Goal: Task Accomplishment & Management: Complete application form

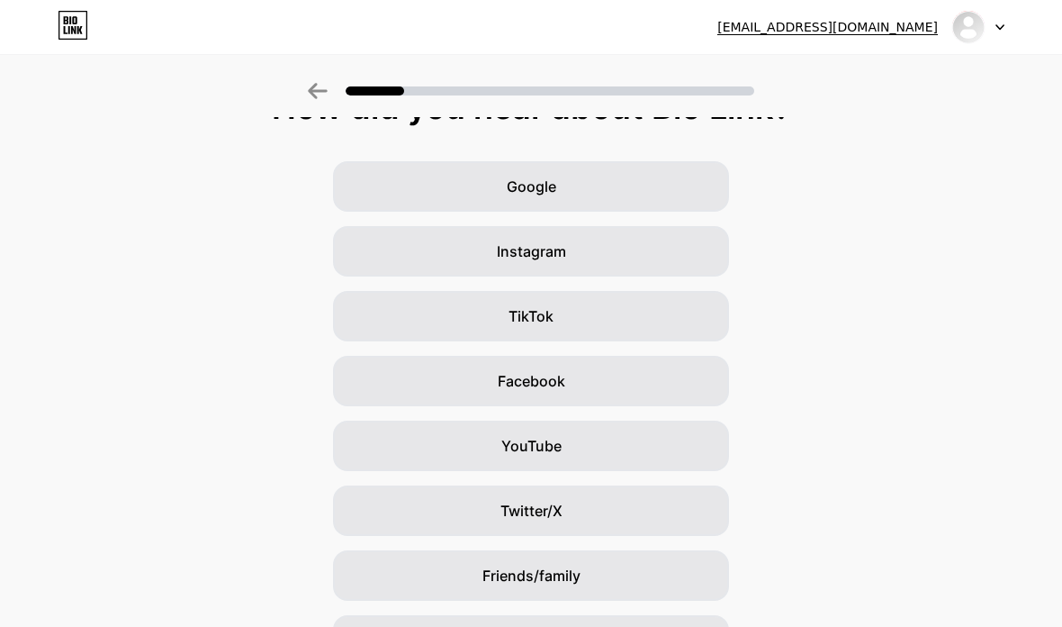
scroll to position [149, 0]
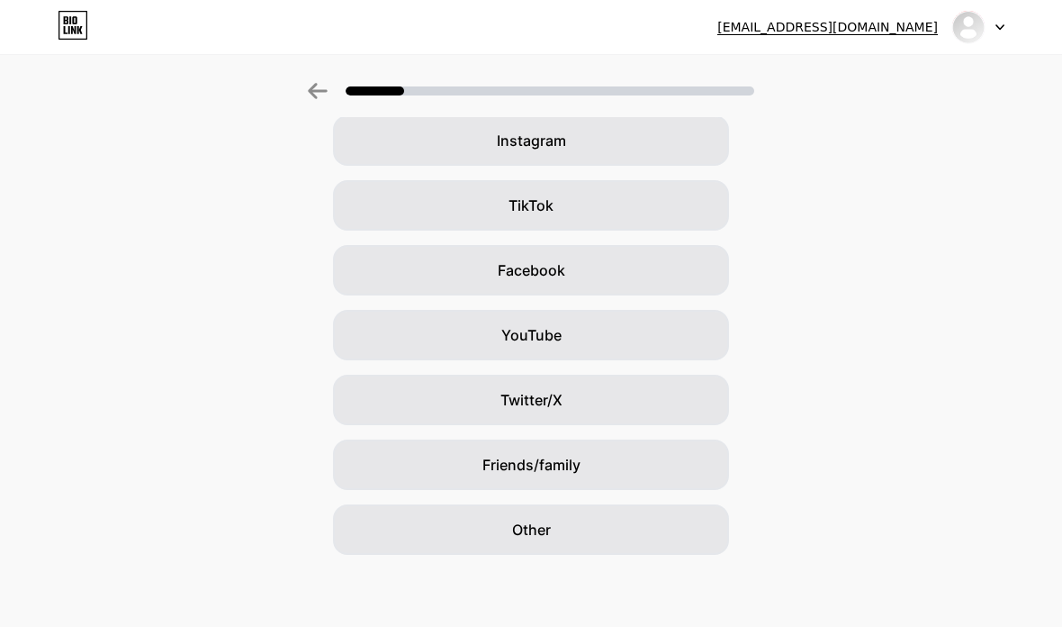
click at [577, 540] on div "Other" at bounding box center [531, 529] width 396 height 50
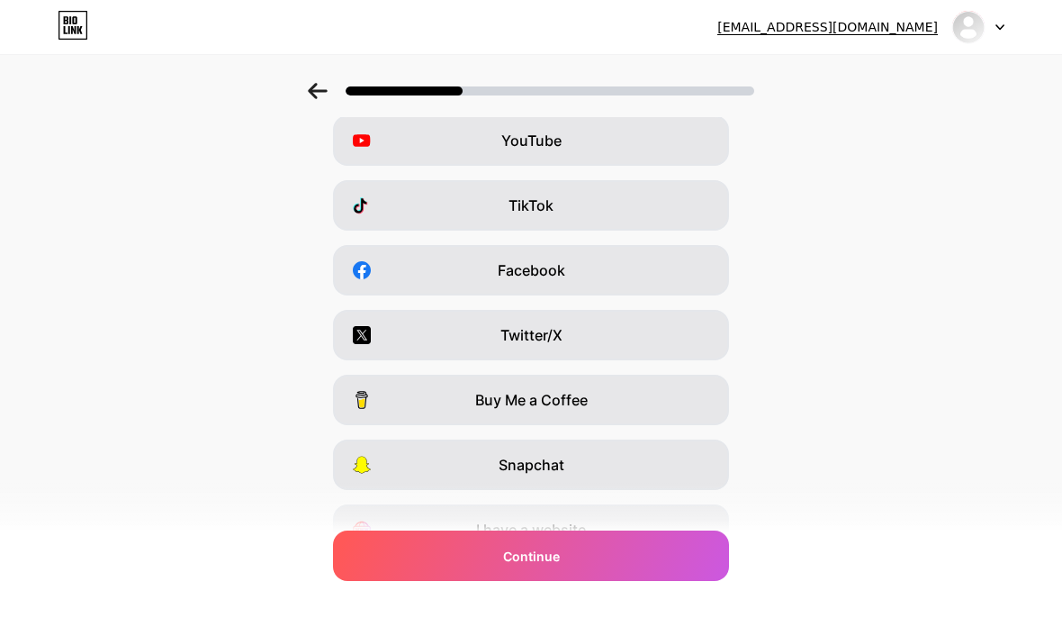
scroll to position [0, 0]
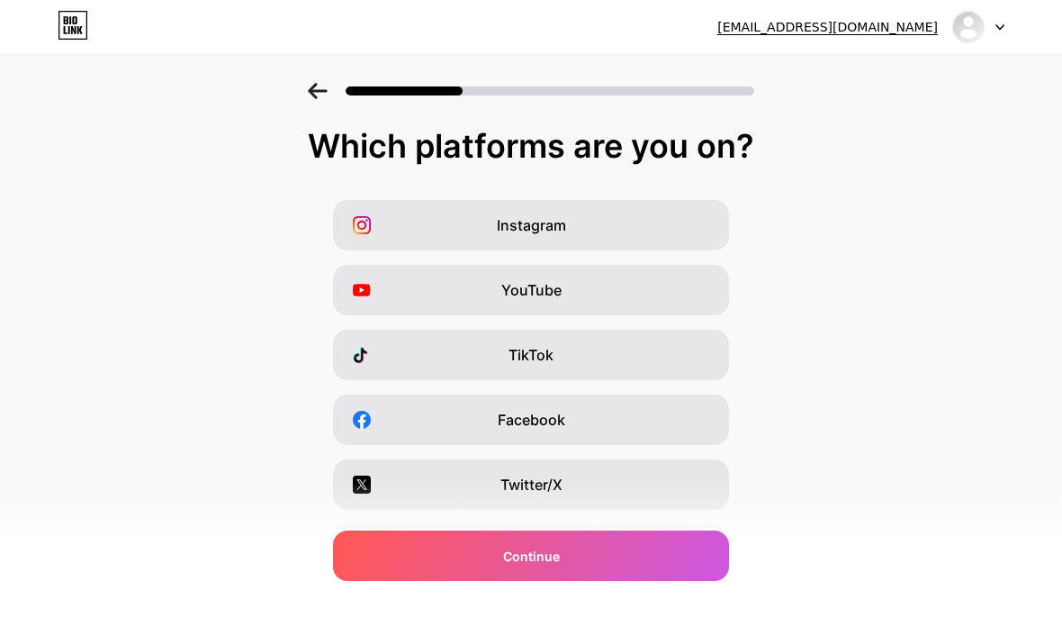
click at [672, 220] on div "Instagram" at bounding box center [531, 225] width 396 height 50
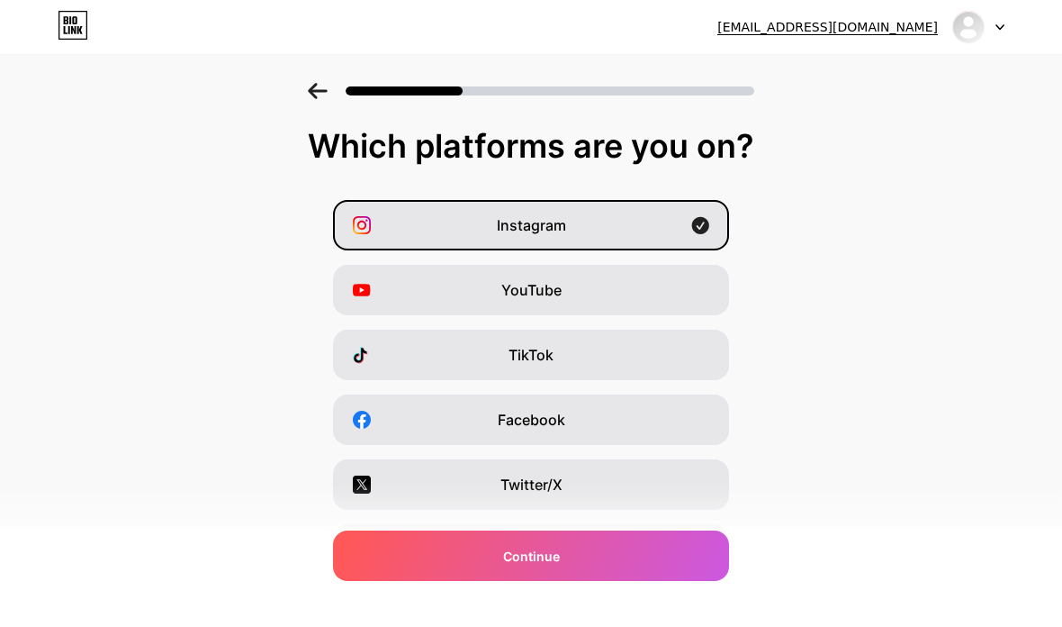
click at [672, 282] on div "YouTube" at bounding box center [531, 290] width 396 height 50
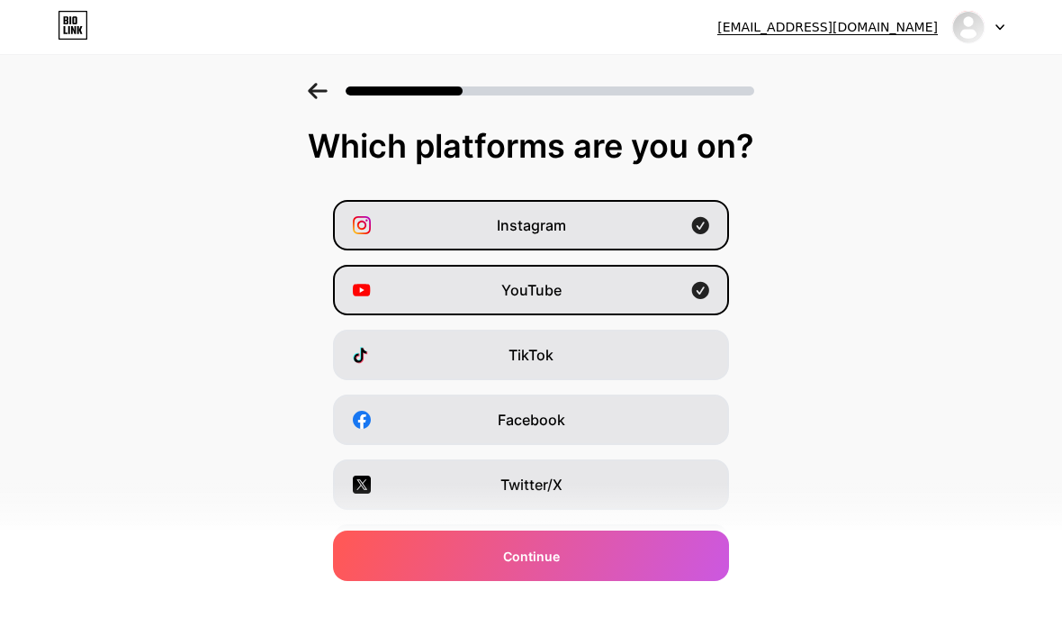
click at [659, 345] on div "TikTok" at bounding box center [531, 354] width 396 height 50
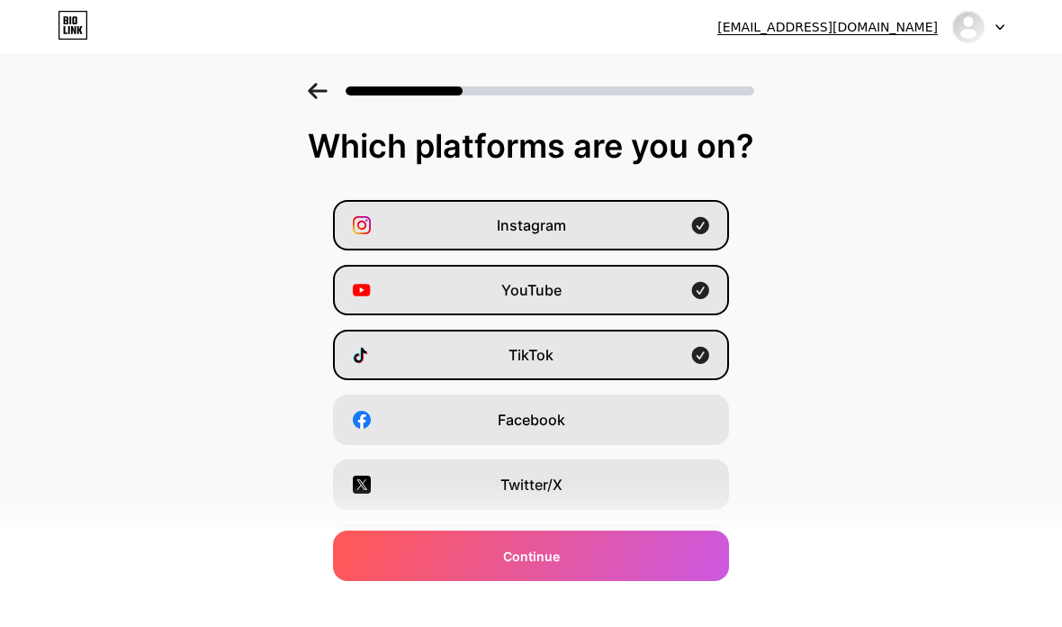
click at [657, 408] on div "Facebook" at bounding box center [531, 419] width 396 height 50
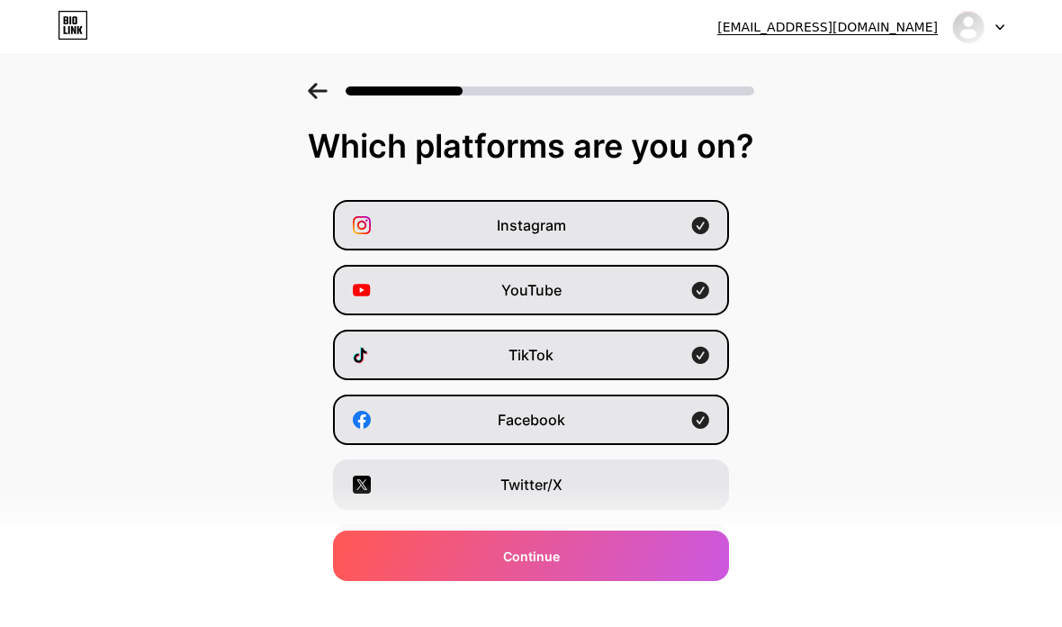
click at [646, 476] on div "Twitter/X" at bounding box center [531, 484] width 396 height 50
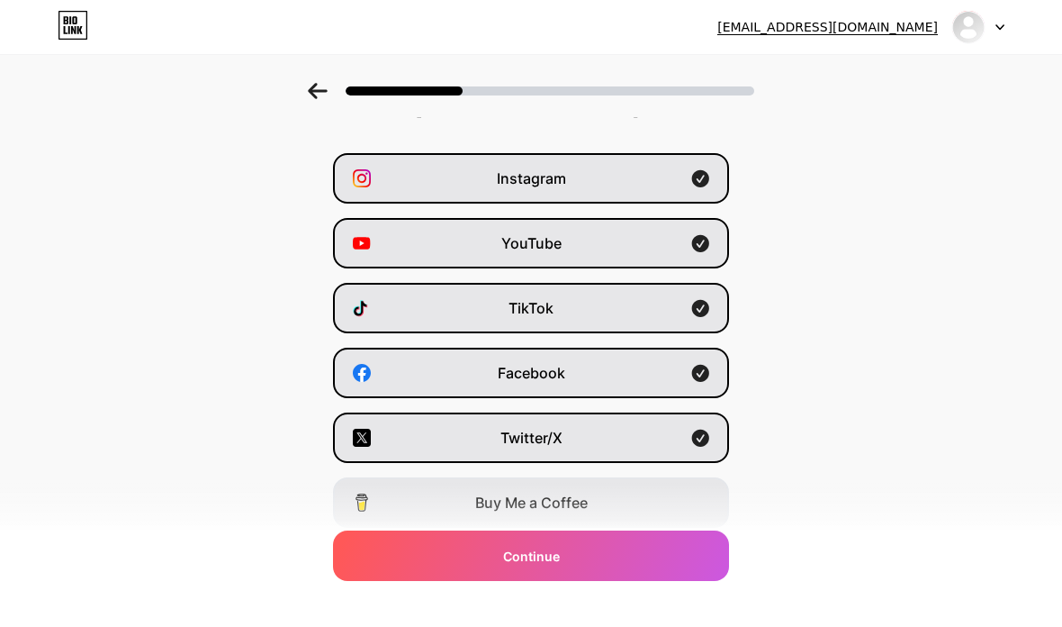
scroll to position [167, 0]
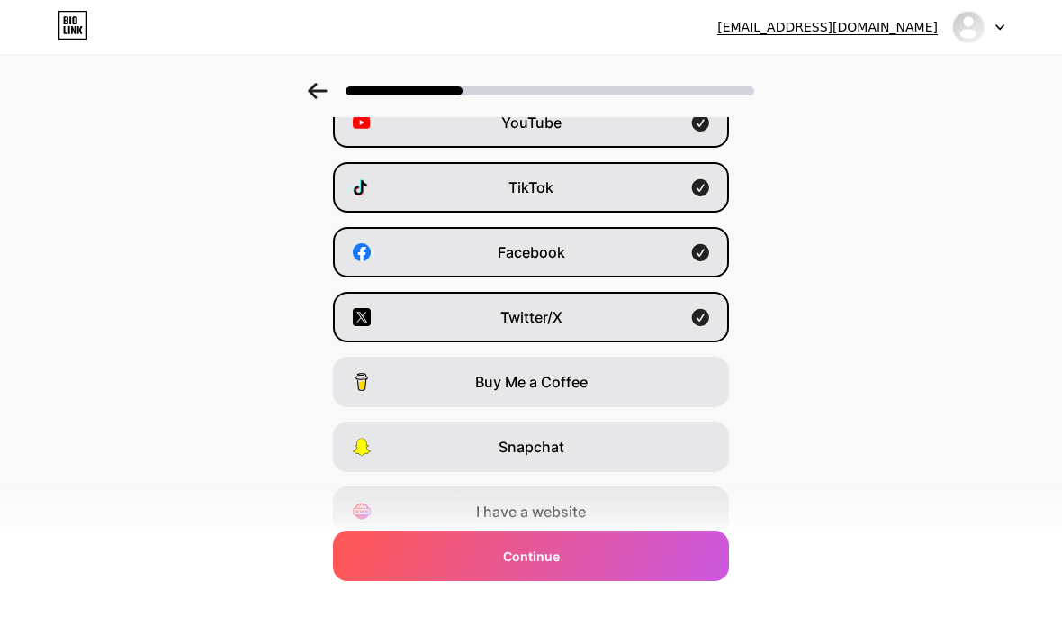
click at [683, 510] on div "I have a website" at bounding box center [531, 511] width 396 height 50
click at [649, 581] on div "Continue" at bounding box center [531, 555] width 396 height 50
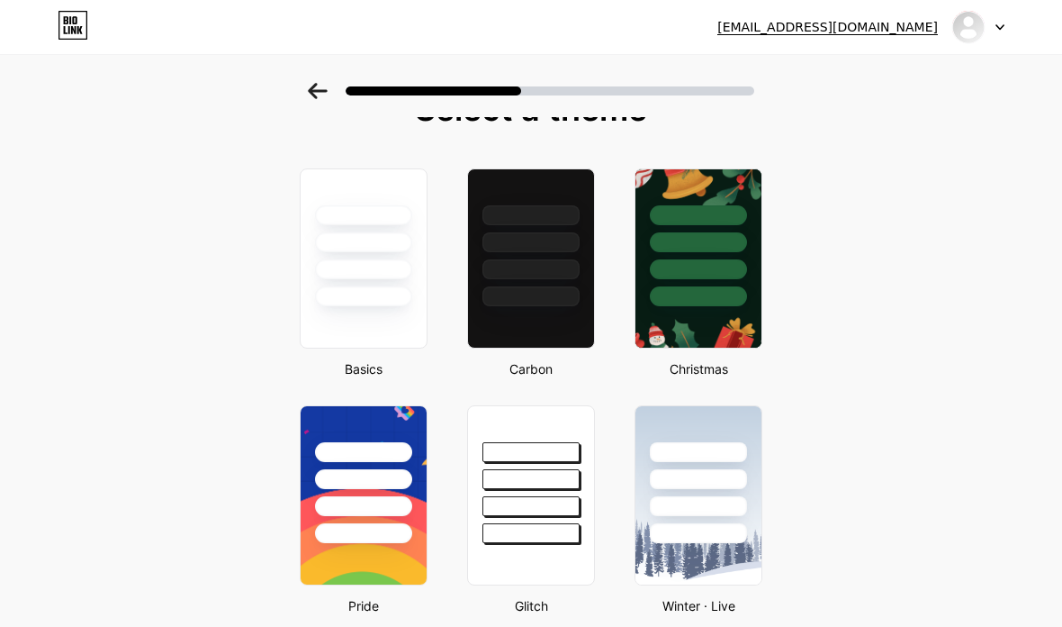
scroll to position [0, 0]
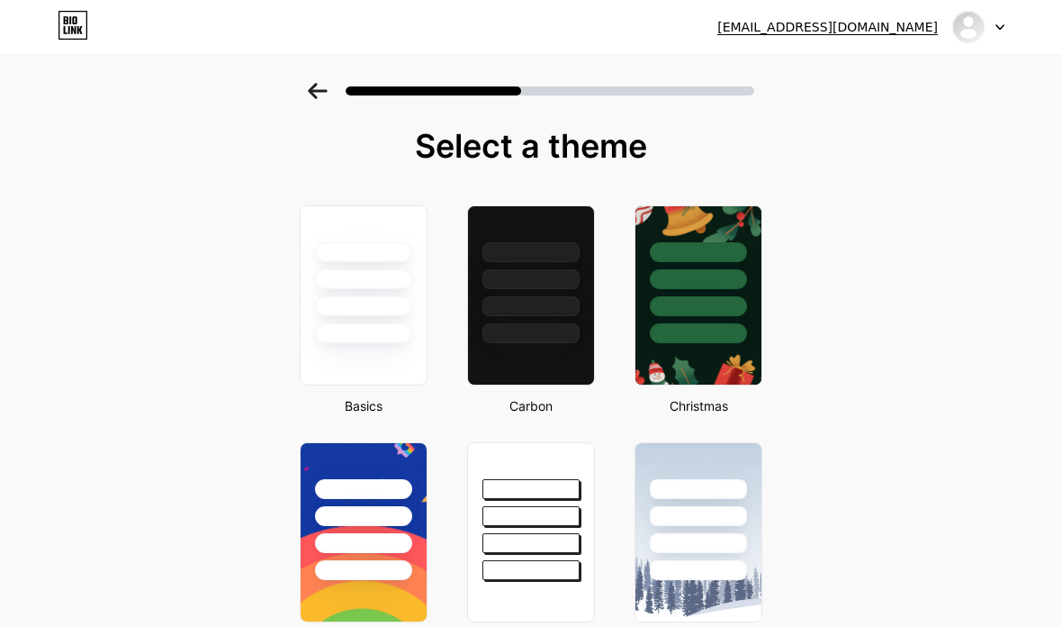
click at [366, 338] on div at bounding box center [363, 333] width 97 height 20
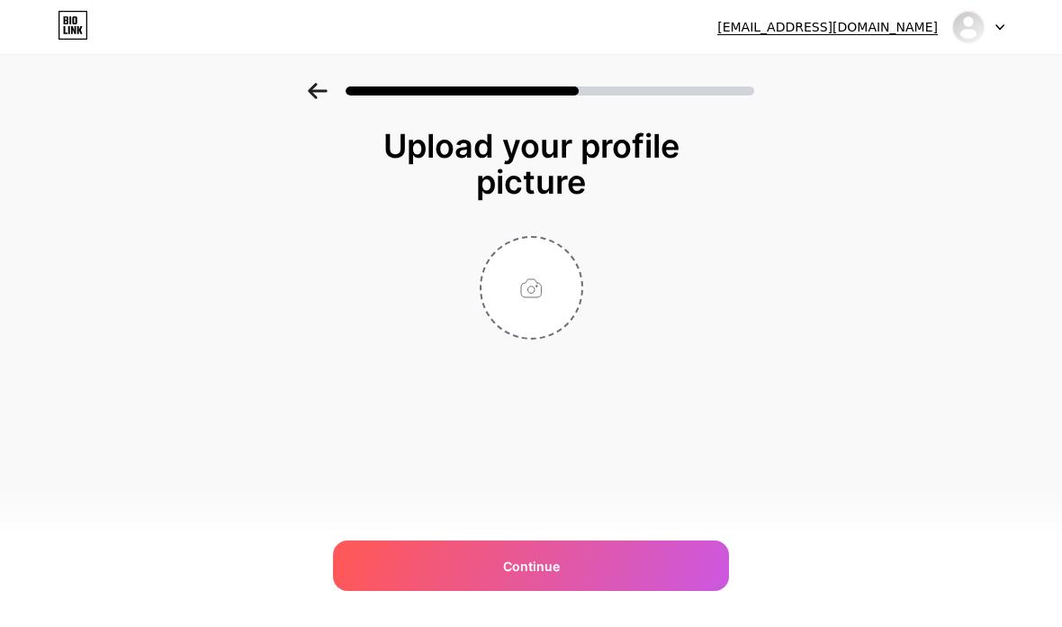
click at [540, 279] on input "file" at bounding box center [532, 288] width 100 height 100
click at [531, 282] on input "file" at bounding box center [532, 288] width 100 height 100
type input "C:\fakepath\email signature.png"
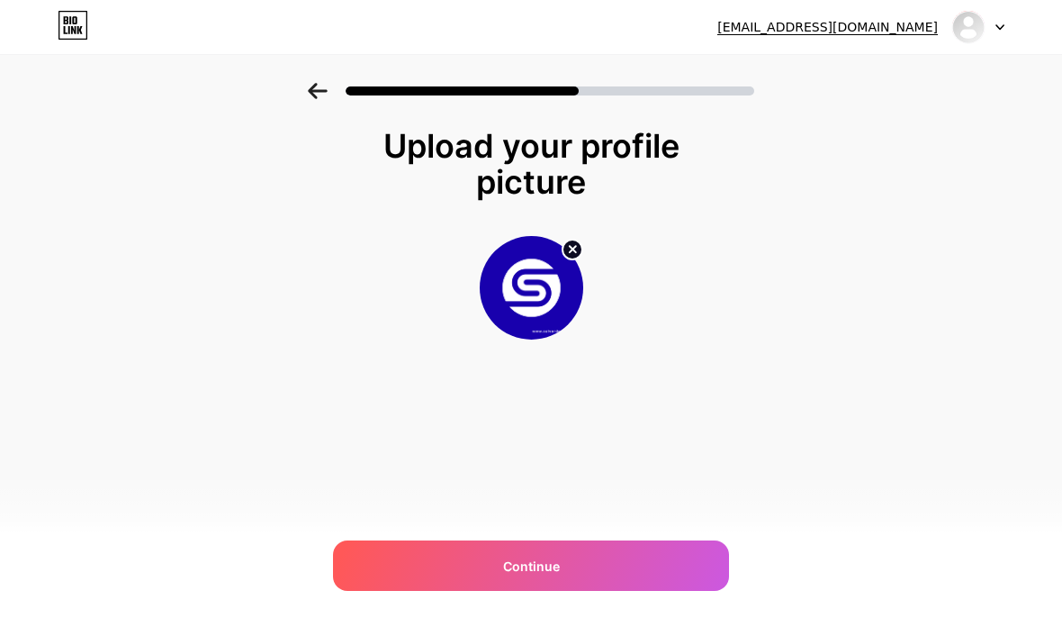
click at [655, 558] on div "Continue" at bounding box center [531, 565] width 396 height 50
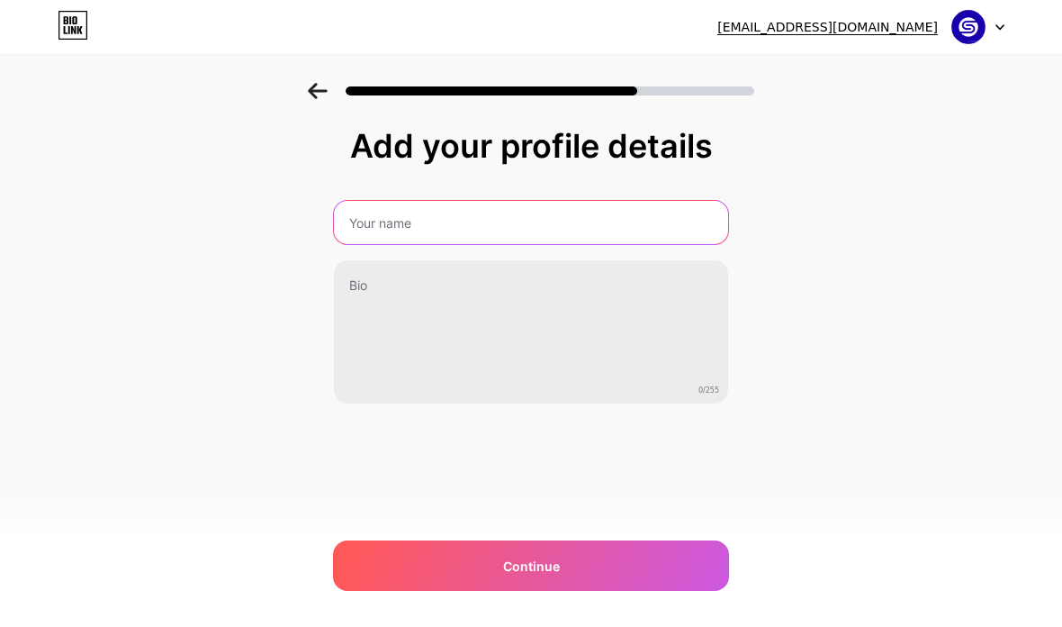
click at [619, 220] on input "text" at bounding box center [531, 222] width 394 height 43
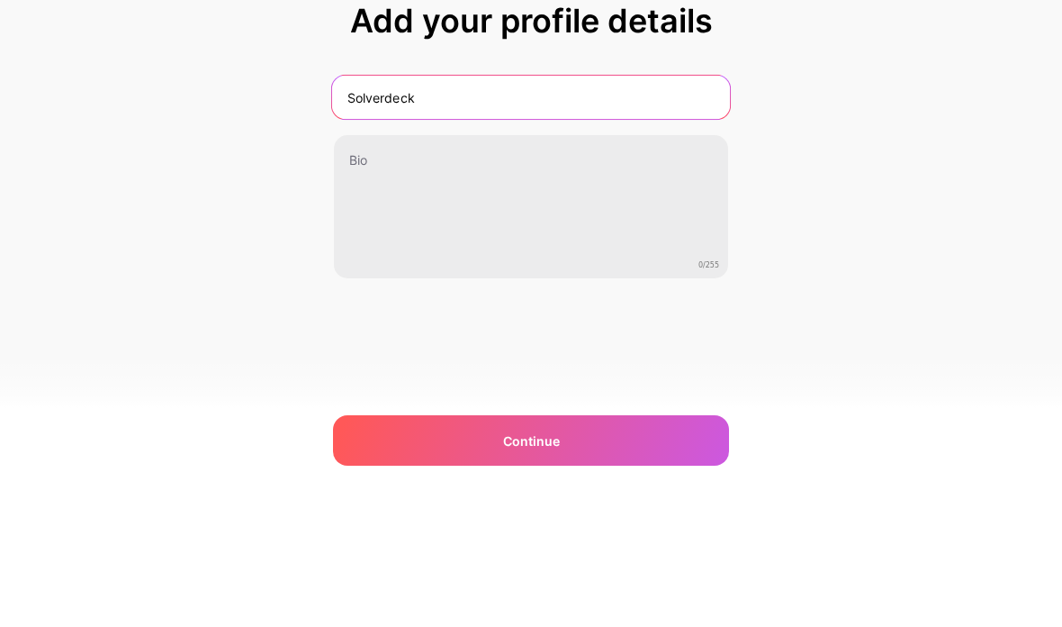
type input "Solverdeck"
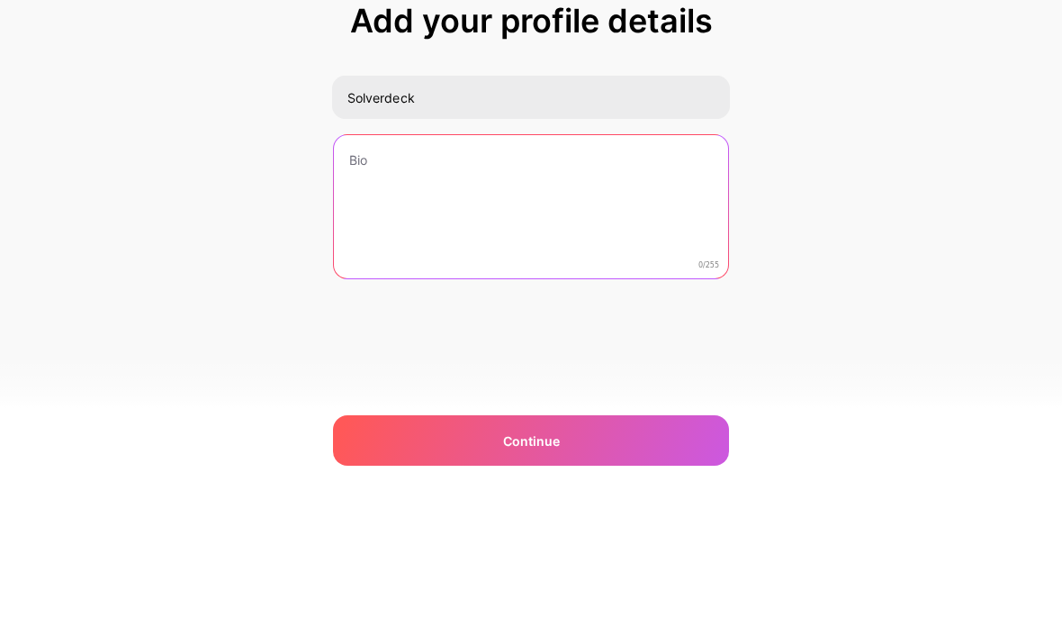
click at [532, 260] on textarea at bounding box center [531, 332] width 394 height 145
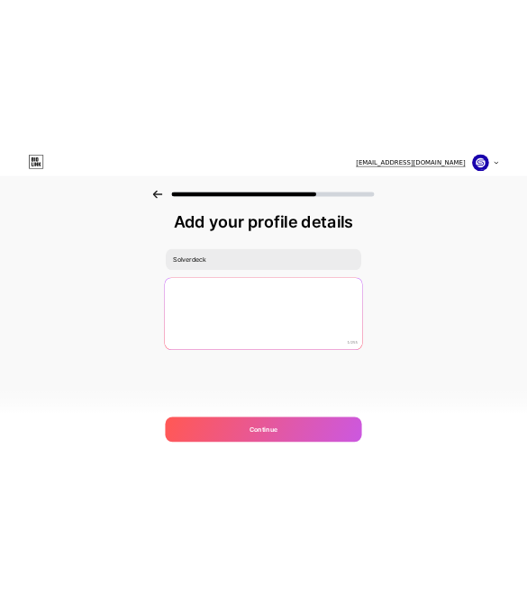
scroll to position [27, 0]
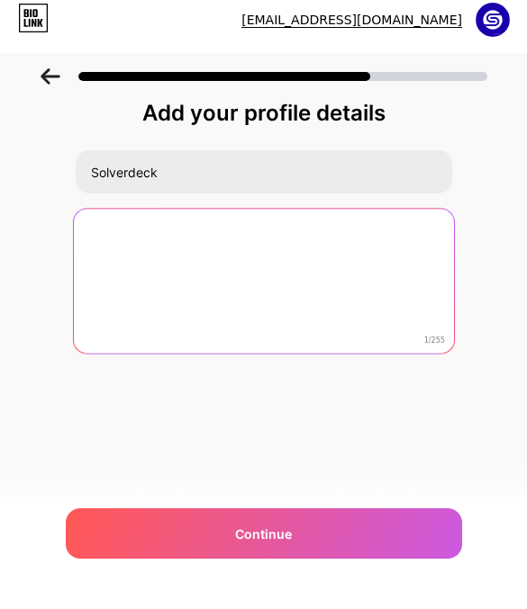
click at [98, 223] on textarea at bounding box center [263, 296] width 380 height 147
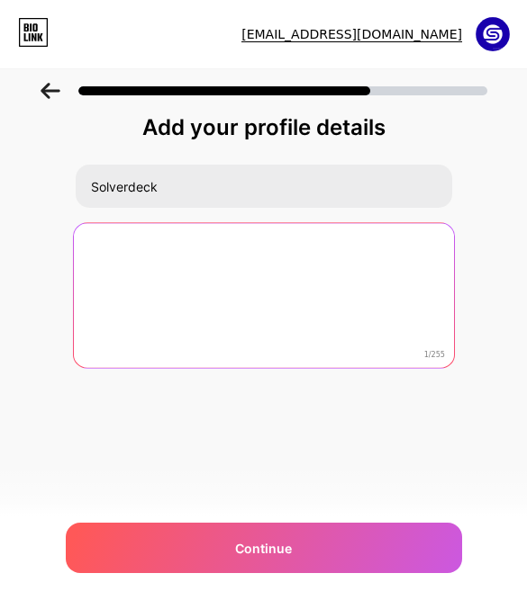
click at [103, 223] on textarea at bounding box center [263, 296] width 380 height 147
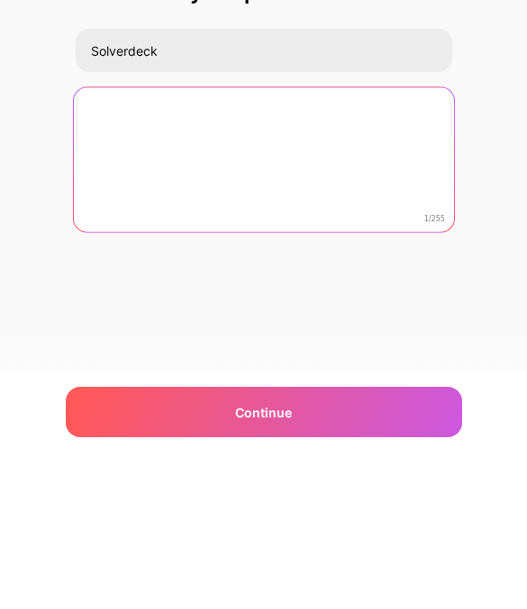
paste textarea "Your Software & AI Solutions Partner"
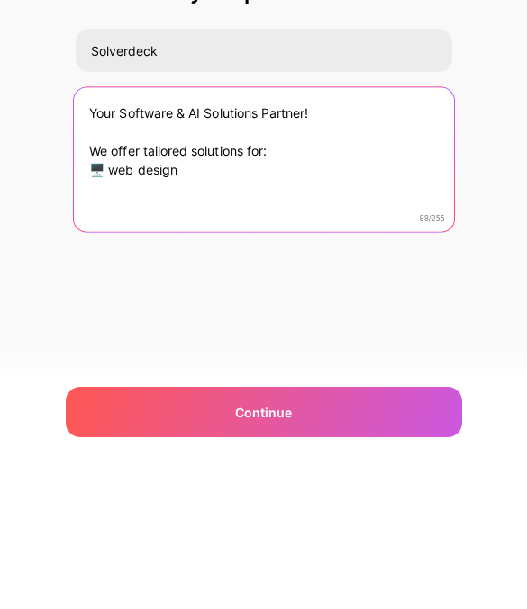
click at [95, 223] on textarea "Your Software & AI Solutions Partner! We offer tailored solutions for: 🖥️ web d…" at bounding box center [263, 296] width 380 height 147
click at [190, 223] on textarea "Your Software & AI Solutions Partner! We offer tailored solutions for: 🖥️ web d…" at bounding box center [263, 296] width 380 height 147
click at [101, 223] on textarea "Your Software & AI Solutions Partner! We offer tailored solutions for: 🖥️ web d…" at bounding box center [263, 296] width 380 height 147
click at [98, 223] on textarea "Your Software & AI Solutions Partner! We offer tailored solutions for: 🖥️ web d…" at bounding box center [263, 296] width 380 height 147
click at [281, 223] on textarea "Your Software & AI Solutions Partner! We offer tailored solutions for: 🖥️ web d…" at bounding box center [263, 296] width 380 height 147
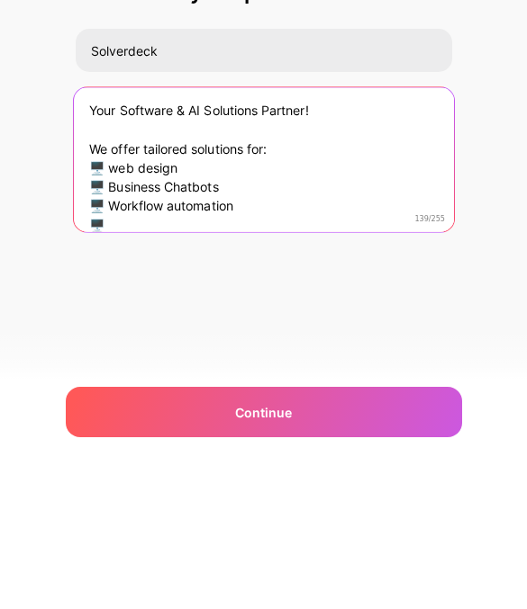
scroll to position [1, 0]
click at [278, 222] on textarea "Your Software & AI Solutions Partner! We offer tailored solutions for: 🖥️ web d…" at bounding box center [263, 295] width 380 height 147
click at [260, 222] on textarea "Your Software & AI Solutions Partner! We offer tailored solutions for: 🖥️ web d…" at bounding box center [263, 295] width 380 height 147
click at [261, 222] on textarea "Your Software & AI Solutions Partner! We offer tailored solutions for local bus…" at bounding box center [263, 295] width 380 height 147
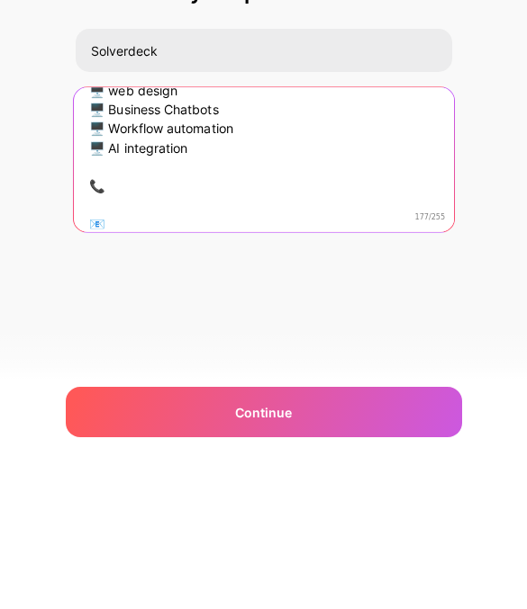
scroll to position [77, 0]
click at [163, 222] on textarea "Your Software & AI Solutions Partner! We offer tailored solutions for local bus…" at bounding box center [263, 295] width 380 height 147
click at [120, 222] on textarea "Your Software & AI Solutions Partner! We offer tailored solutions for local bus…" at bounding box center [263, 295] width 380 height 147
click at [127, 222] on textarea "Your Software & AI Solutions Partner! We offer tailored solutions for local bus…" at bounding box center [263, 295] width 380 height 147
paste textarea "mailto:[EMAIL_ADDRESS][DOMAIN_NAME]"
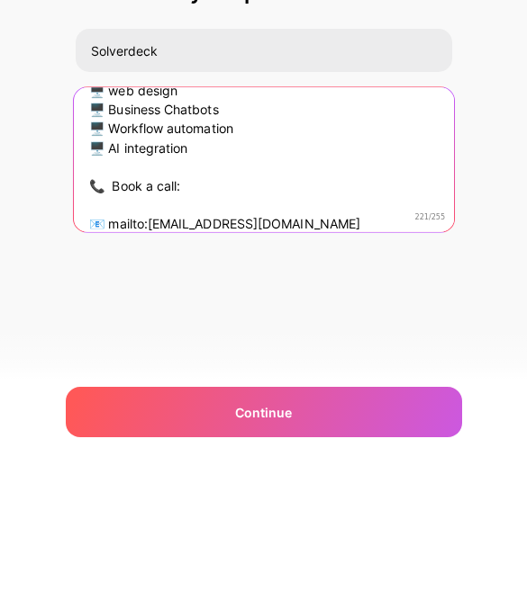
click at [222, 222] on textarea "Your Software & AI Solutions Partner! We offer tailored solutions for local bus…" at bounding box center [263, 295] width 380 height 147
click at [150, 222] on textarea "Your Software & AI Solutions Partner! We offer tailored solutions for local bus…" at bounding box center [263, 295] width 380 height 147
click at [147, 222] on textarea "Your Software & AI Solutions Partner! We offer tailored solutions for local bus…" at bounding box center [263, 295] width 380 height 147
click at [266, 222] on textarea "Your Software & AI Solutions Partner! We offer tailored solutions for local bus…" at bounding box center [263, 295] width 380 height 147
click at [256, 222] on textarea "Your Software & AI Solutions Partner! We offer tailored solutions for local bus…" at bounding box center [263, 295] width 380 height 147
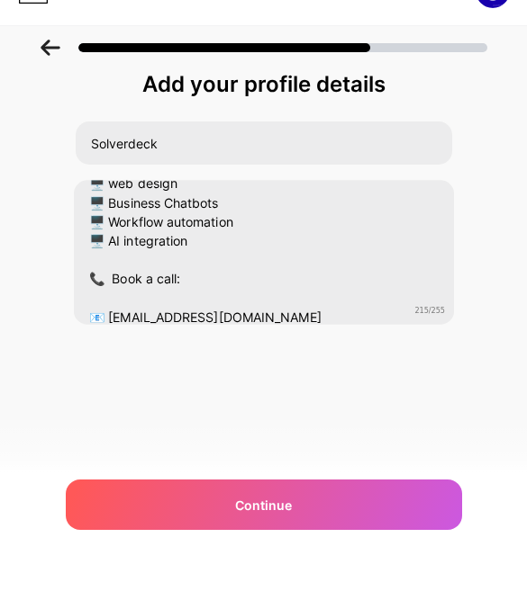
scroll to position [89, 0]
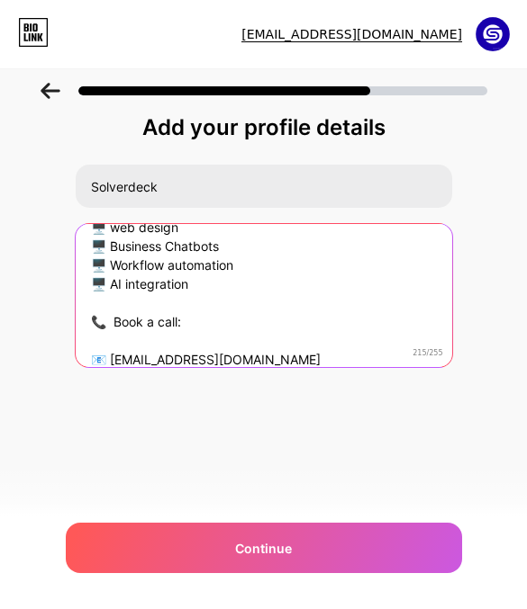
click at [246, 226] on textarea "Your Software & AI Solutions Partner! We offer tailored solutions for local bus…" at bounding box center [264, 295] width 376 height 145
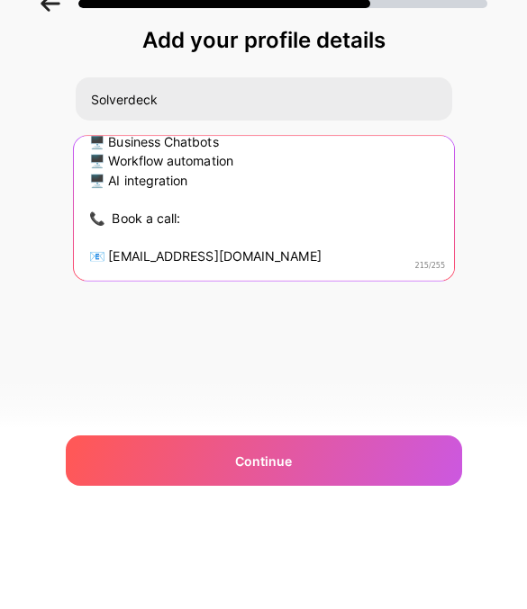
scroll to position [94, 0]
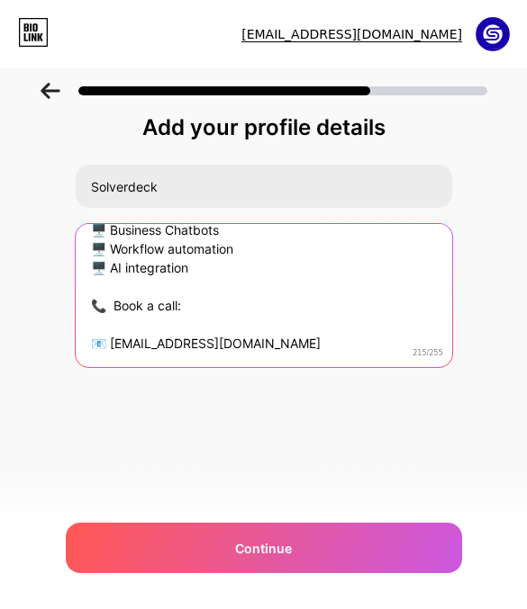
click at [226, 223] on textarea "Your Software & AI Solutions Partner! We offer tailored solutions for local bus…" at bounding box center [264, 295] width 376 height 145
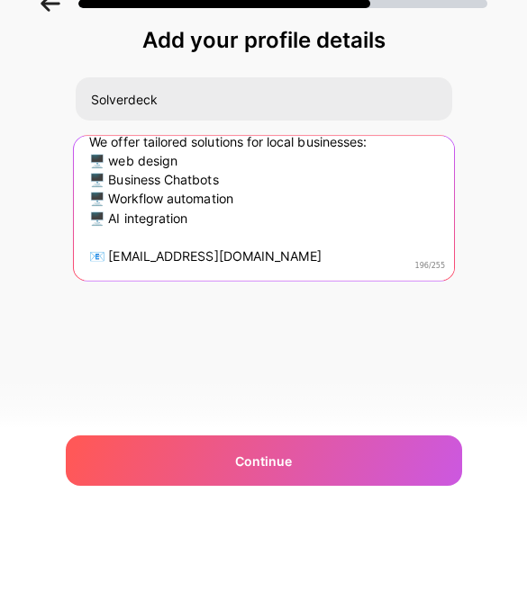
scroll to position [56, 0]
click at [174, 222] on textarea "Your Software & AI Solutions Partner! We offer tailored solutions for local bus…" at bounding box center [263, 295] width 380 height 147
click at [218, 222] on textarea "Your Software & AI Solutions Partner! We offer tailored solutions for local bus…" at bounding box center [263, 295] width 380 height 147
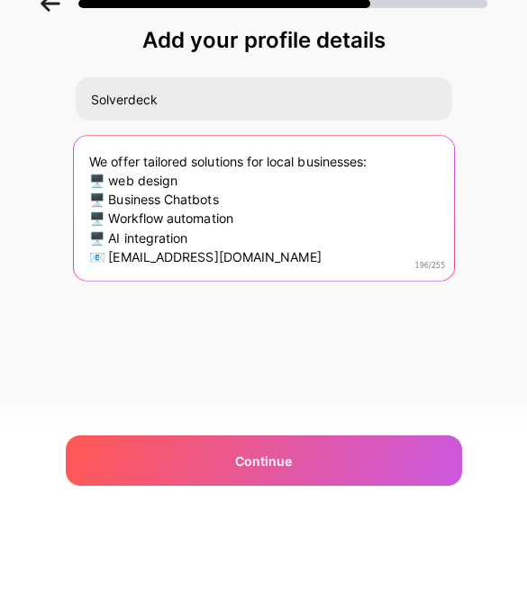
scroll to position [37, 0]
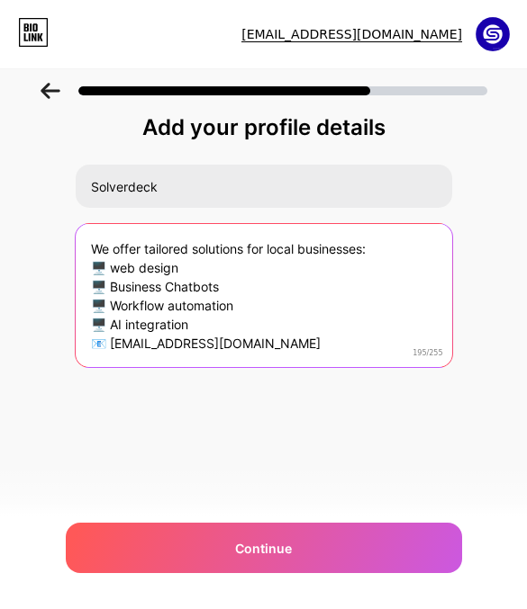
click at [297, 229] on textarea "Your Software & AI Solutions Partner! We offer tailored solutions for local bus…" at bounding box center [264, 295] width 376 height 145
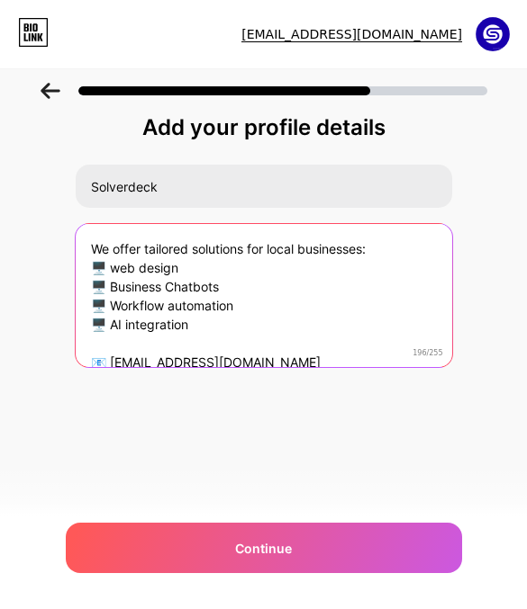
type textarea "Your Software & AI Solutions Partner! We offer tailored solutions for local bus…"
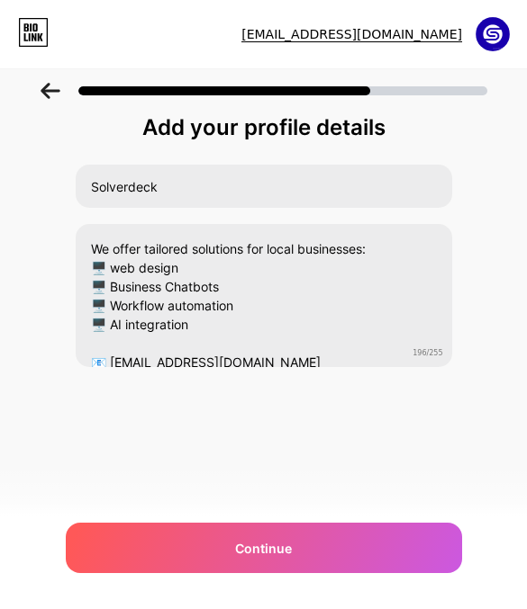
click at [400, 554] on div "Continue" at bounding box center [264, 548] width 396 height 50
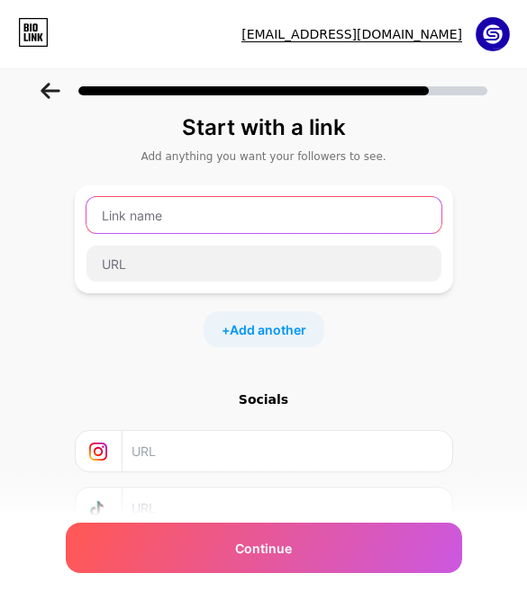
click at [268, 213] on input "text" at bounding box center [263, 215] width 355 height 36
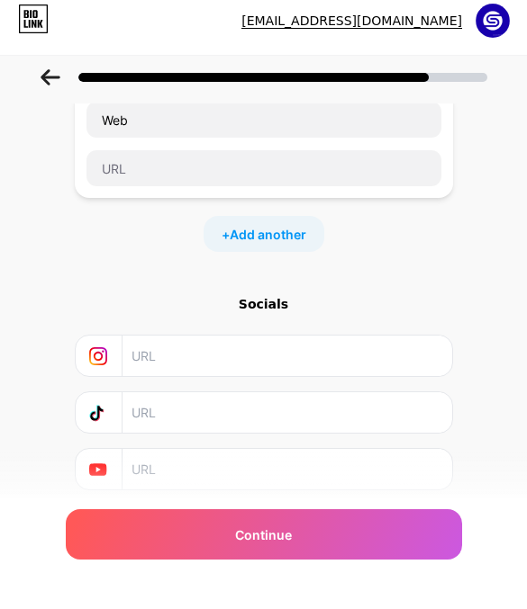
scroll to position [95, 0]
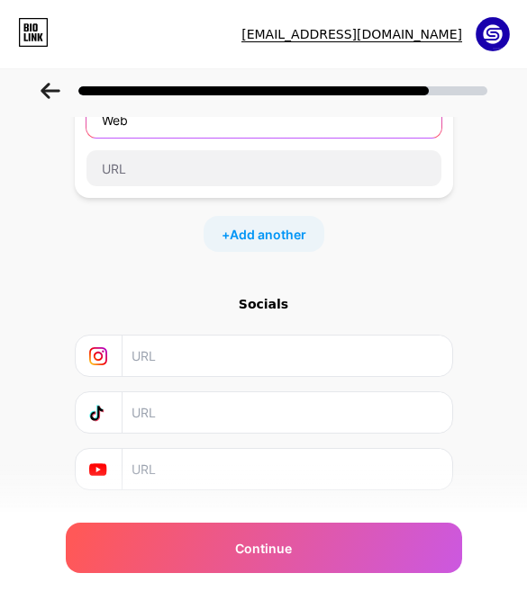
click at [201, 123] on input "Web" at bounding box center [263, 120] width 355 height 36
type input "W"
type input "Start Here"
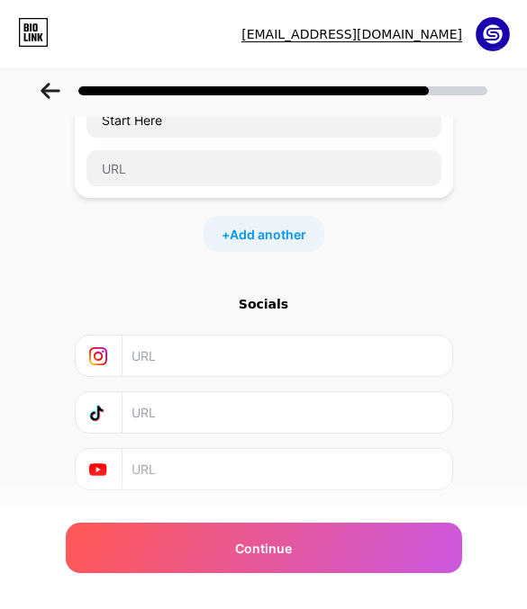
click at [152, 160] on input "text" at bounding box center [263, 168] width 355 height 36
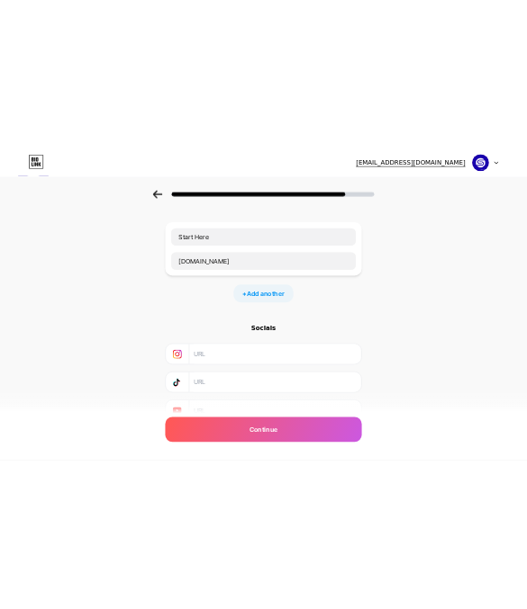
scroll to position [33, 0]
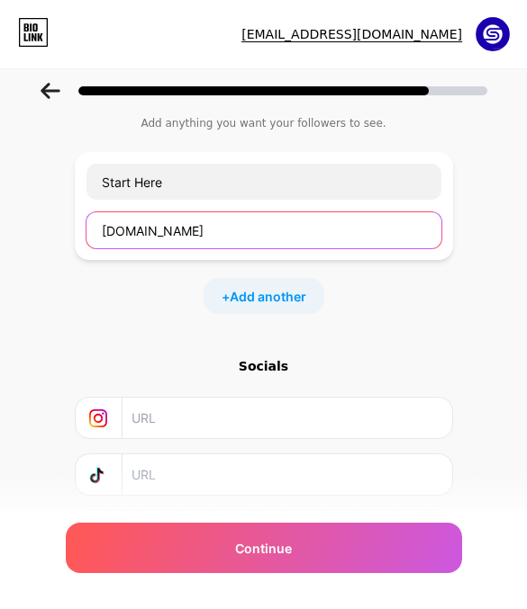
type input "[DOMAIN_NAME]"
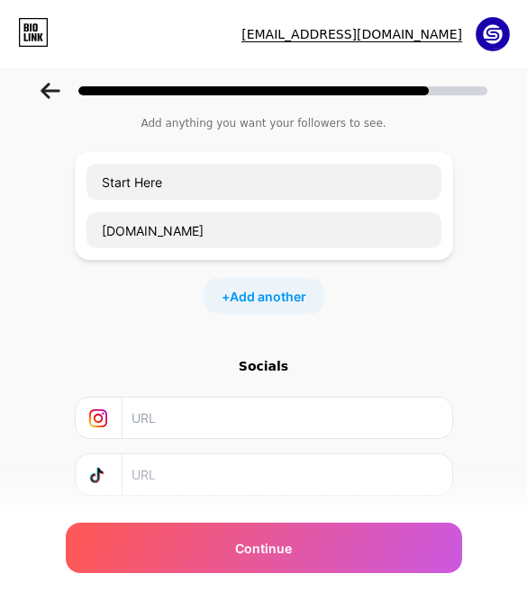
click at [348, 412] on input "text" at bounding box center [286, 418] width 310 height 41
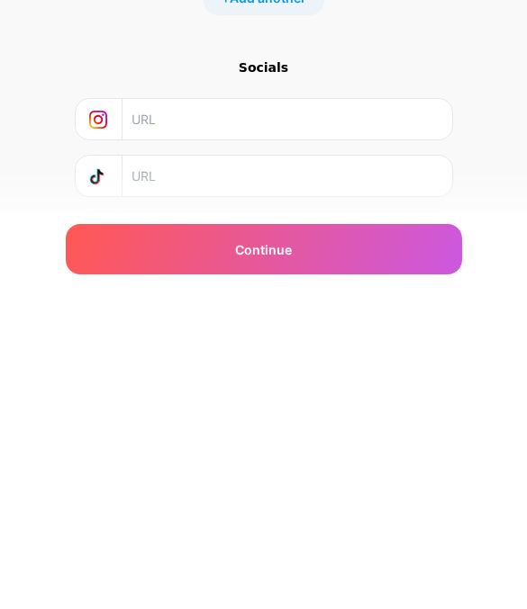
paste input "[URL][DOMAIN_NAME]"
type input "[URL][DOMAIN_NAME]"
click at [320, 455] on input "text" at bounding box center [286, 475] width 310 height 41
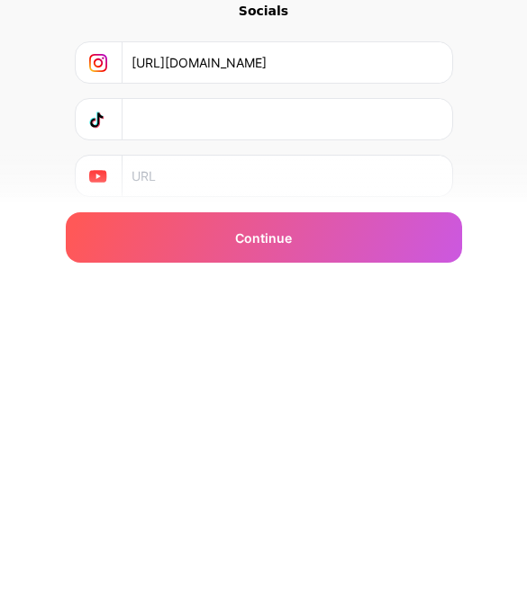
scroll to position [95, 0]
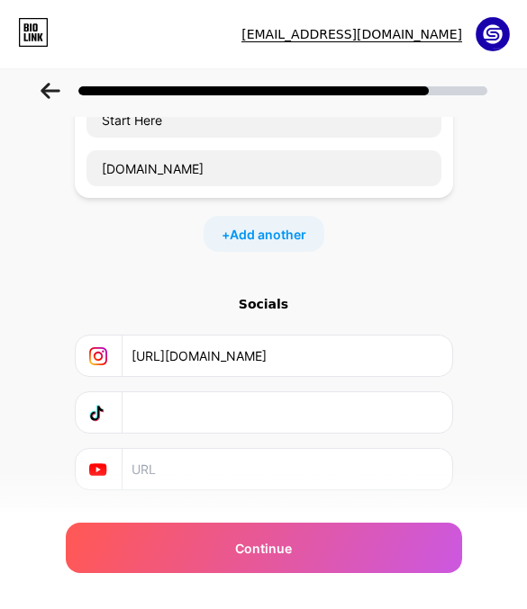
click at [218, 397] on input "text" at bounding box center [286, 412] width 310 height 41
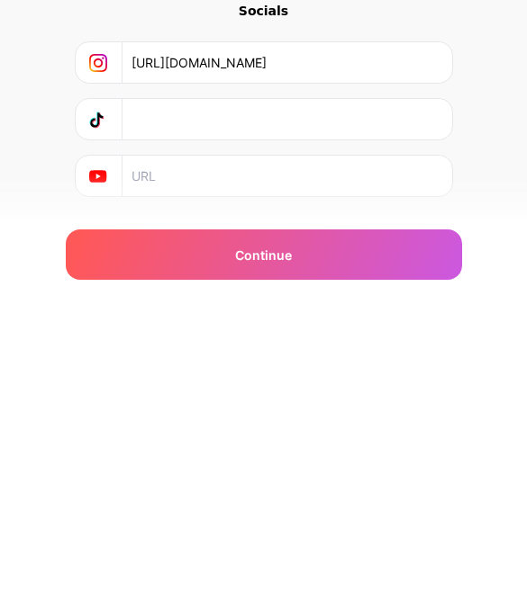
paste input "[URL][DOMAIN_NAME]"
type input "[URL][DOMAIN_NAME]"
click at [272, 449] on input "text" at bounding box center [286, 469] width 310 height 41
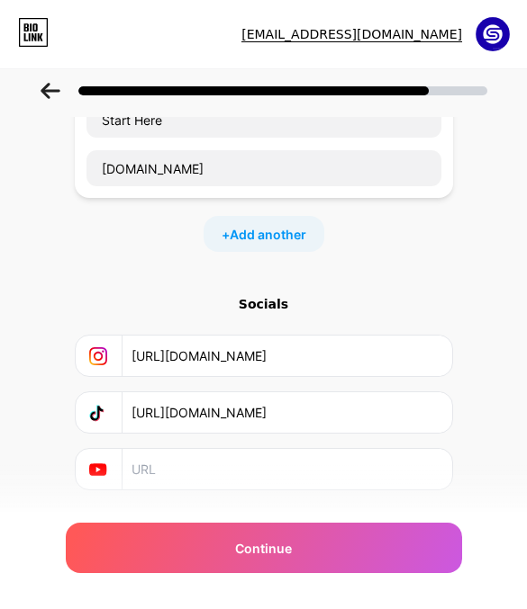
click at [222, 460] on input "text" at bounding box center [286, 469] width 310 height 41
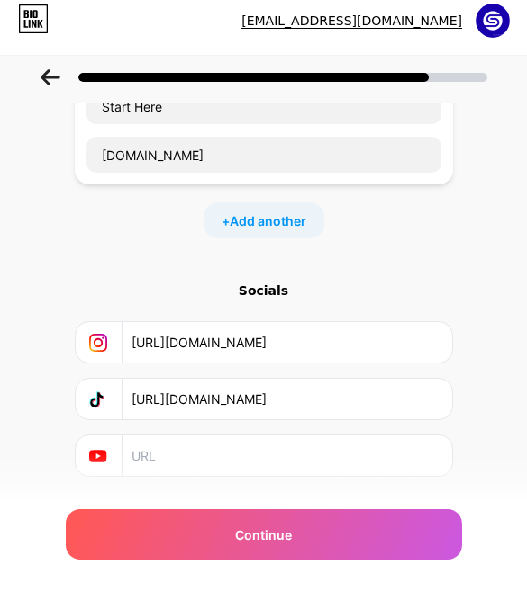
scroll to position [78, 0]
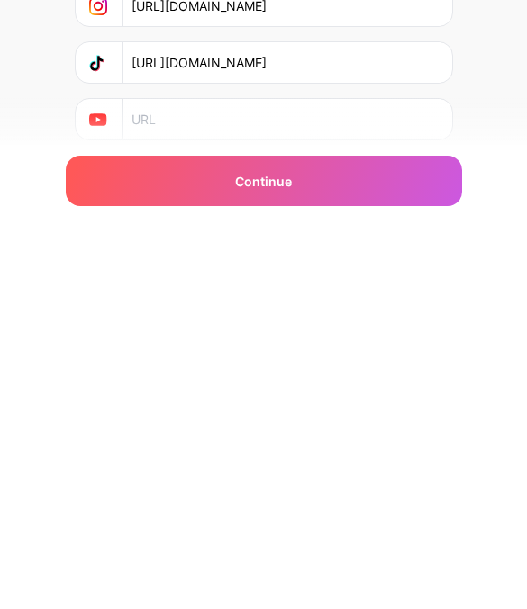
paste input "[URL][DOMAIN_NAME]"
type input "[URL][DOMAIN_NAME]"
click at [369, 523] on div "Continue" at bounding box center [264, 548] width 396 height 50
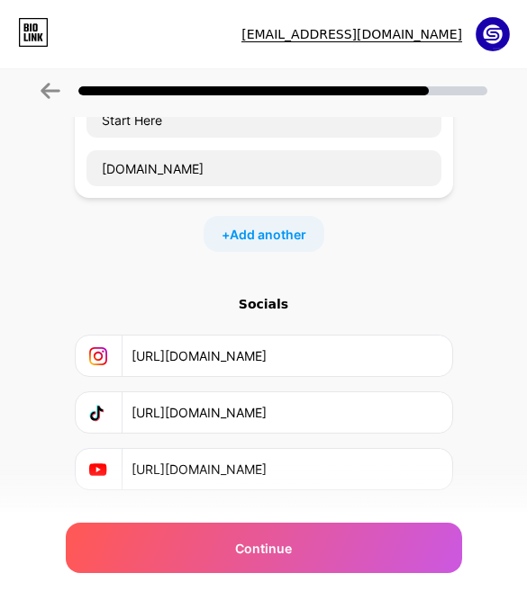
click at [272, 547] on span "Continue" at bounding box center [263, 548] width 57 height 19
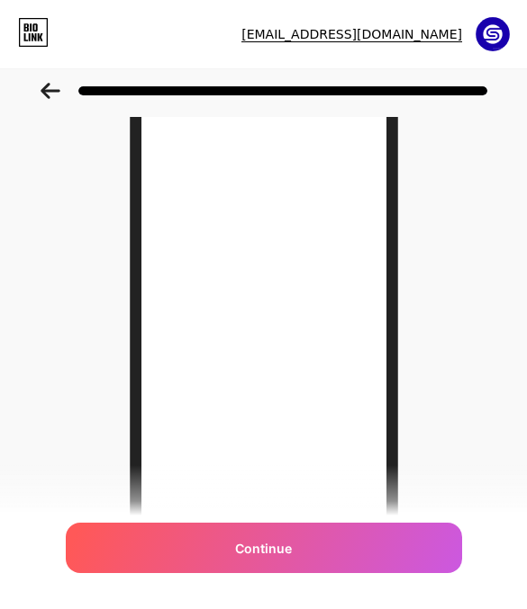
scroll to position [0, 0]
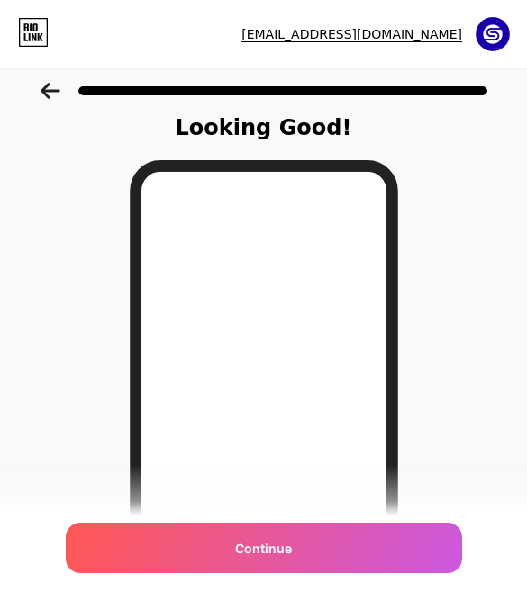
click at [377, 537] on div "Continue" at bounding box center [264, 548] width 396 height 50
